Goal: Information Seeking & Learning: Find contact information

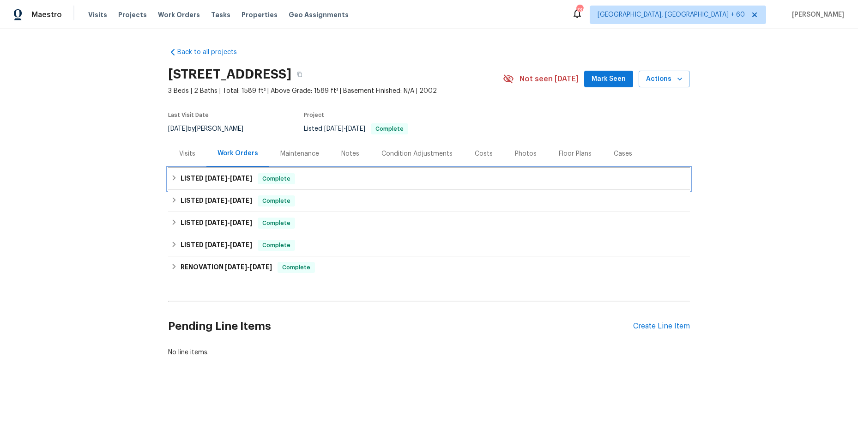
click at [173, 178] on icon at bounding box center [174, 178] width 3 height 6
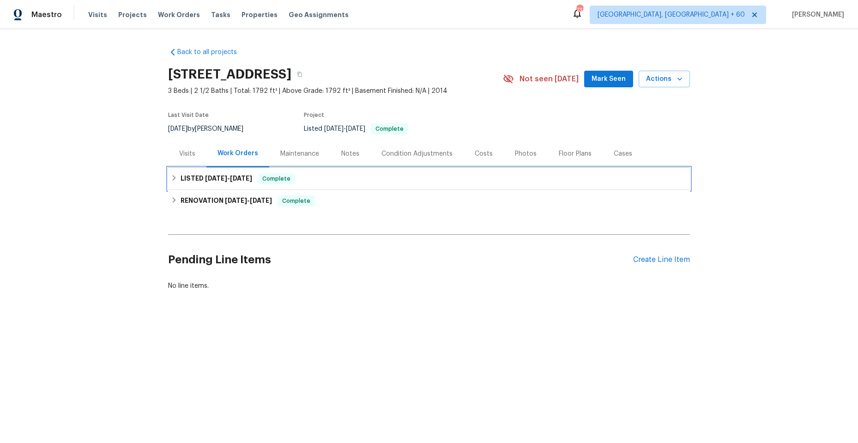
click at [174, 174] on div "LISTED [DATE] - [DATE] Complete" at bounding box center [429, 178] width 516 height 11
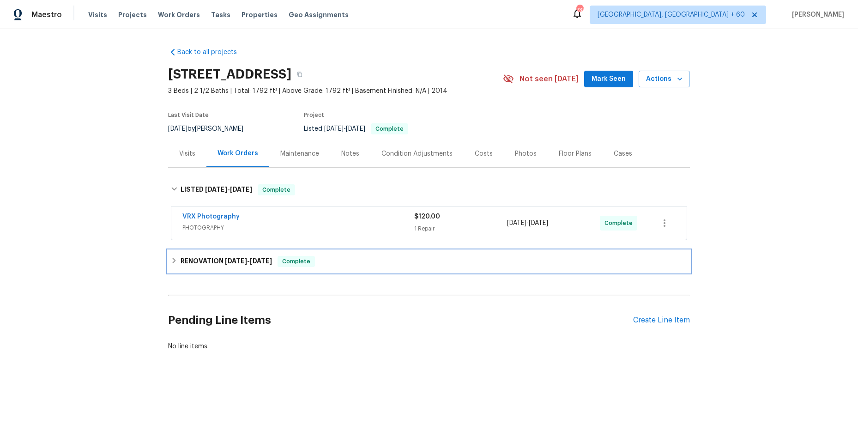
click at [175, 261] on div "RENOVATION [DATE] - [DATE] Complete" at bounding box center [429, 261] width 516 height 11
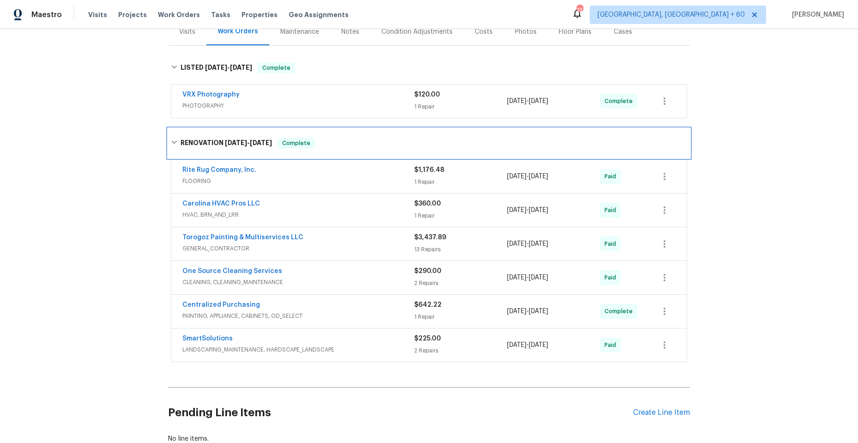
scroll to position [138, 0]
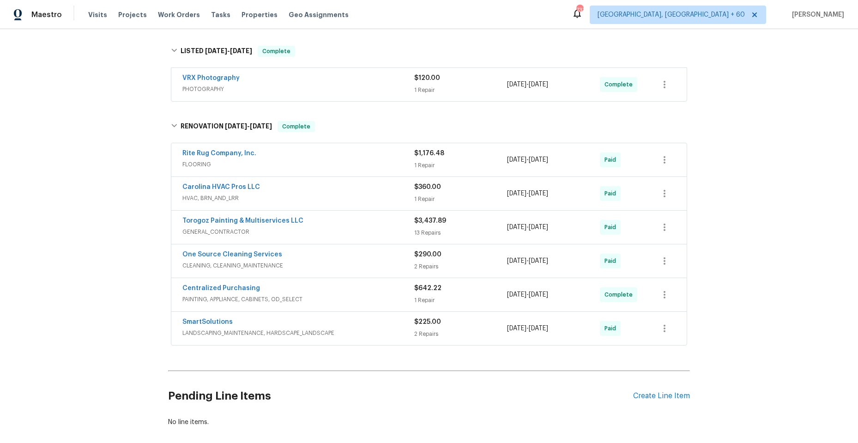
click at [325, 199] on span "HVAC, BRN_AND_LRR" at bounding box center [298, 197] width 232 height 9
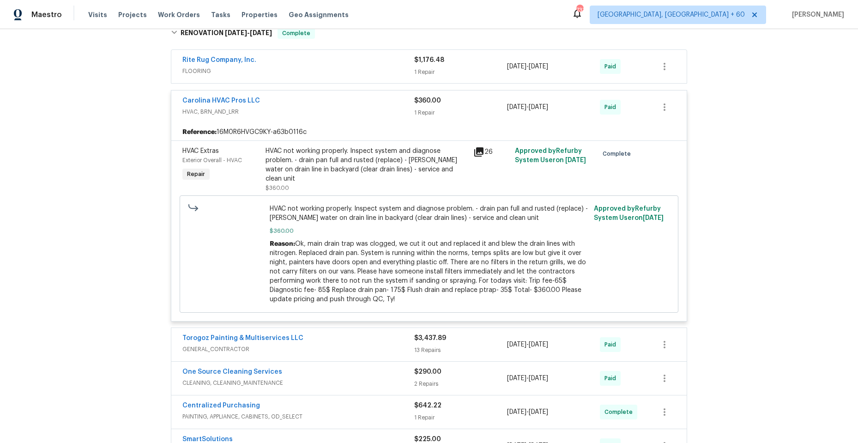
scroll to position [231, 0]
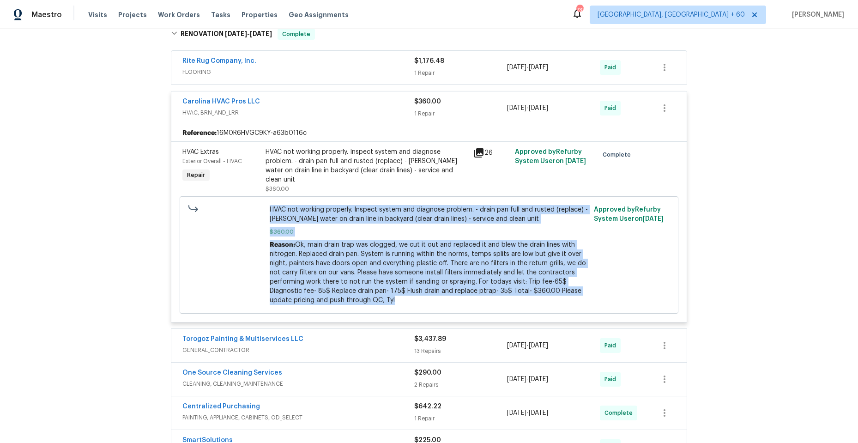
drag, startPoint x: 266, startPoint y: 199, endPoint x: 565, endPoint y: 293, distance: 312.6
click at [565, 293] on div "HVAC not working properly. Inspect system and diagnose problem. - drain pan ful…" at bounding box center [429, 255] width 319 height 100
copy div "HVAC not working properly. Inspect system and diagnose problem. - drain pan ful…"
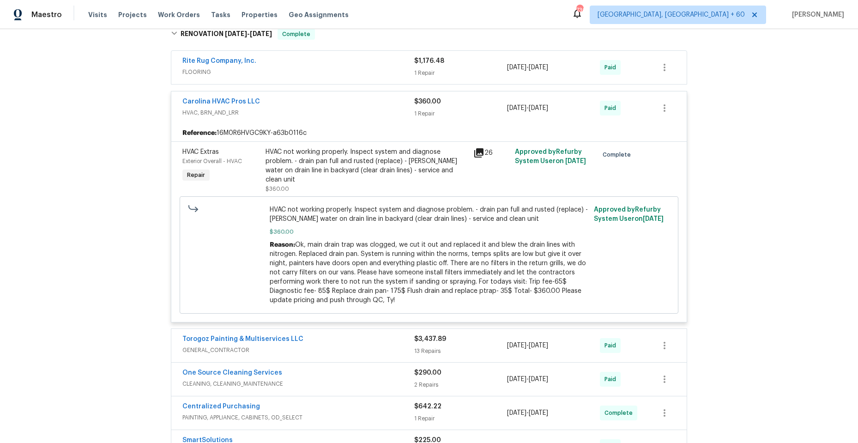
click at [221, 234] on div at bounding box center [226, 254] width 81 height 105
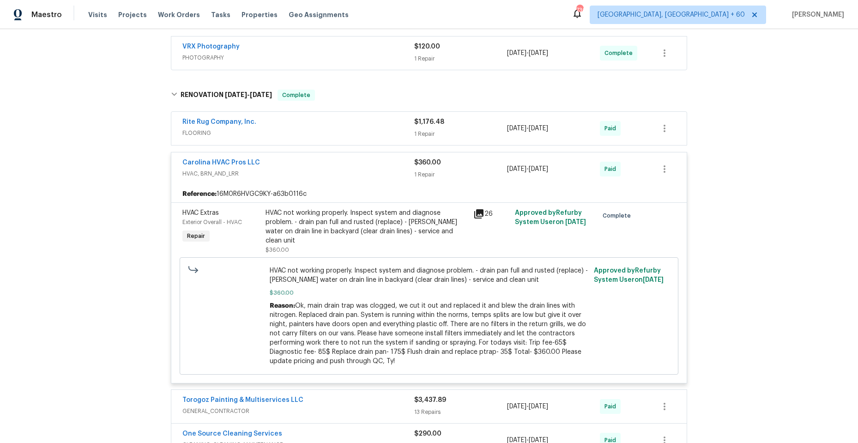
scroll to position [185, 0]
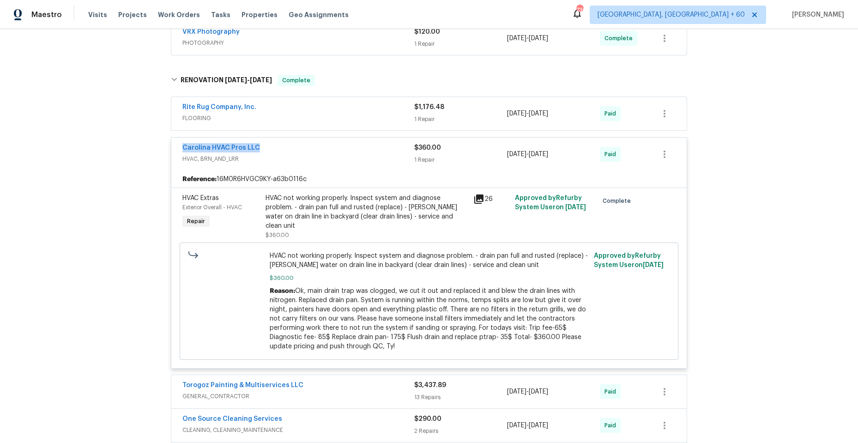
drag, startPoint x: 174, startPoint y: 147, endPoint x: 264, endPoint y: 145, distance: 89.6
click at [264, 145] on div "Carolina HVAC Pros LLC HVAC, BRN_AND_LRR $360.00 1 Repair 8/8/2025 - 8/8/2025 P…" at bounding box center [428, 154] width 515 height 33
copy link "Carolina HVAC Pros LLC"
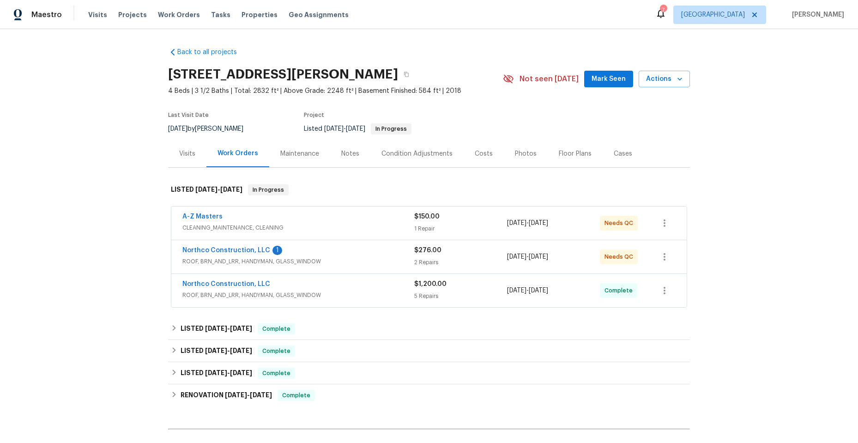
click at [327, 217] on div "A-Z Masters" at bounding box center [298, 217] width 232 height 11
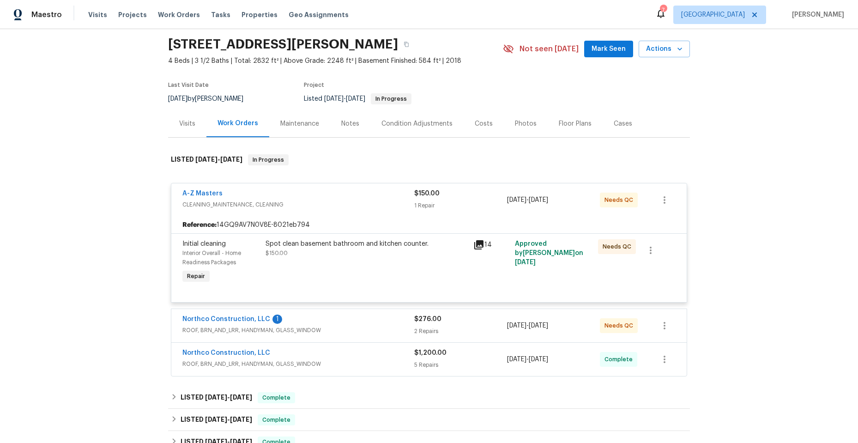
scroll to position [46, 0]
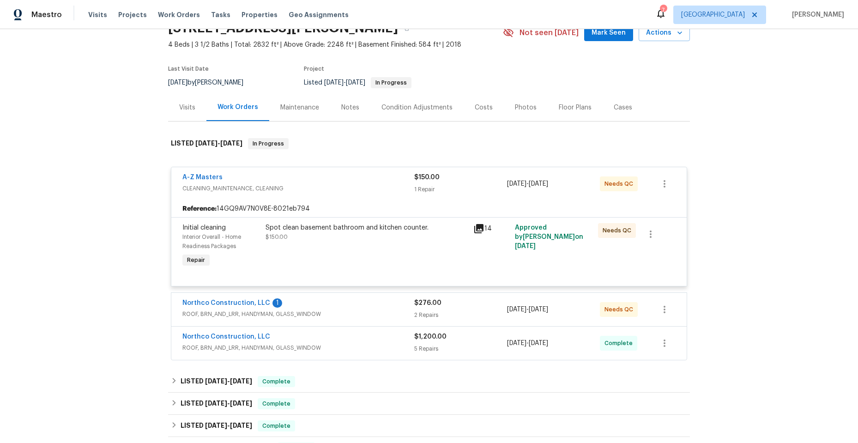
click at [335, 179] on div "A-Z Masters" at bounding box center [298, 178] width 232 height 11
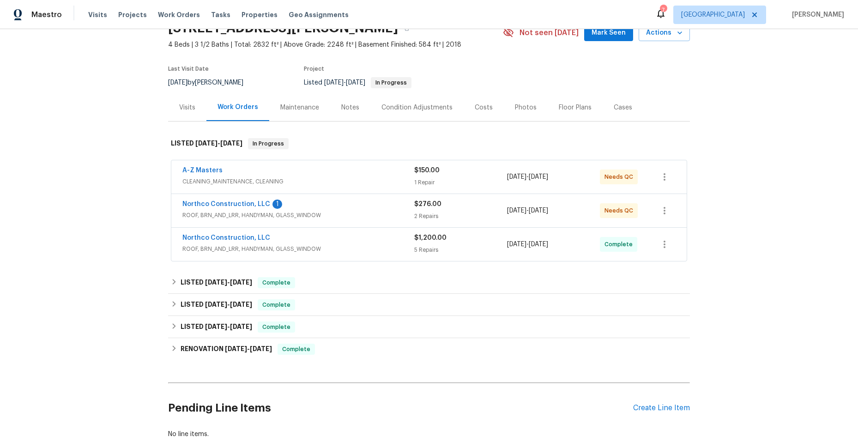
click at [323, 210] on div "Northco Construction, LLC 1" at bounding box center [298, 204] width 232 height 11
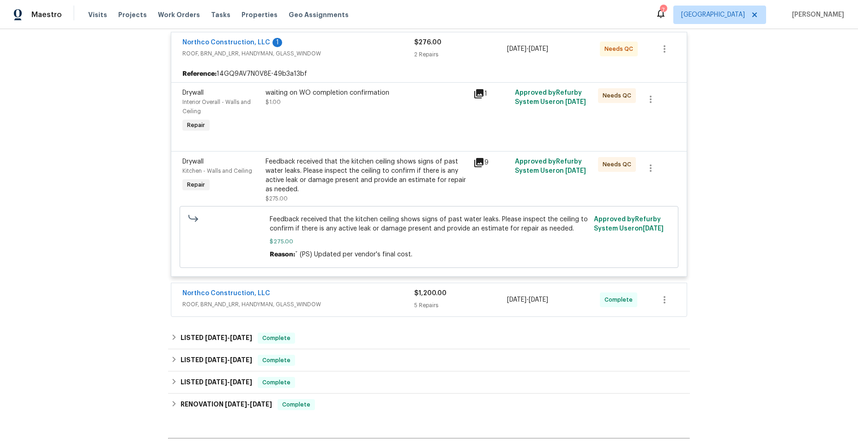
scroll to position [231, 0]
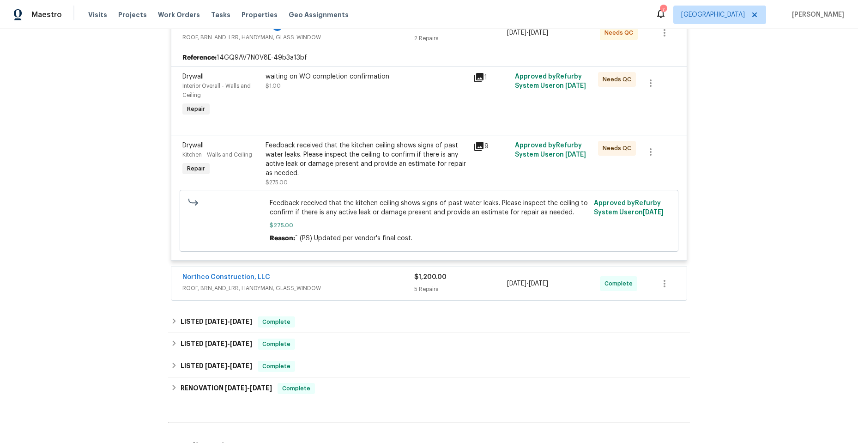
click at [376, 279] on div "Northco Construction, LLC" at bounding box center [298, 277] width 232 height 11
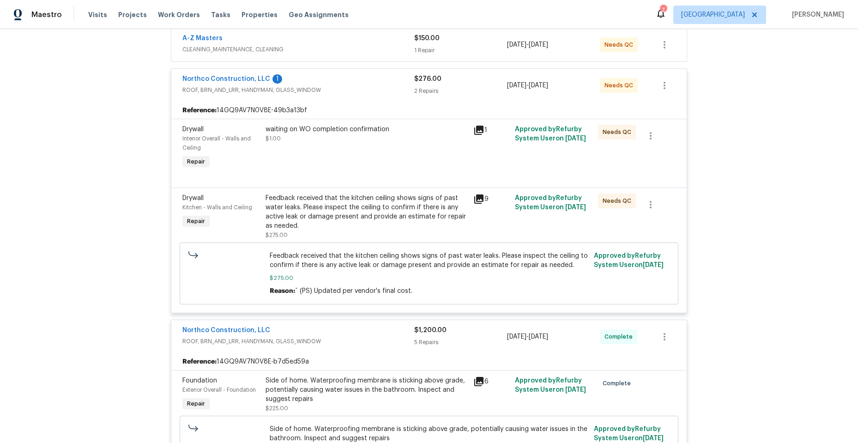
scroll to position [0, 0]
